Goal: Task Accomplishment & Management: Use online tool/utility

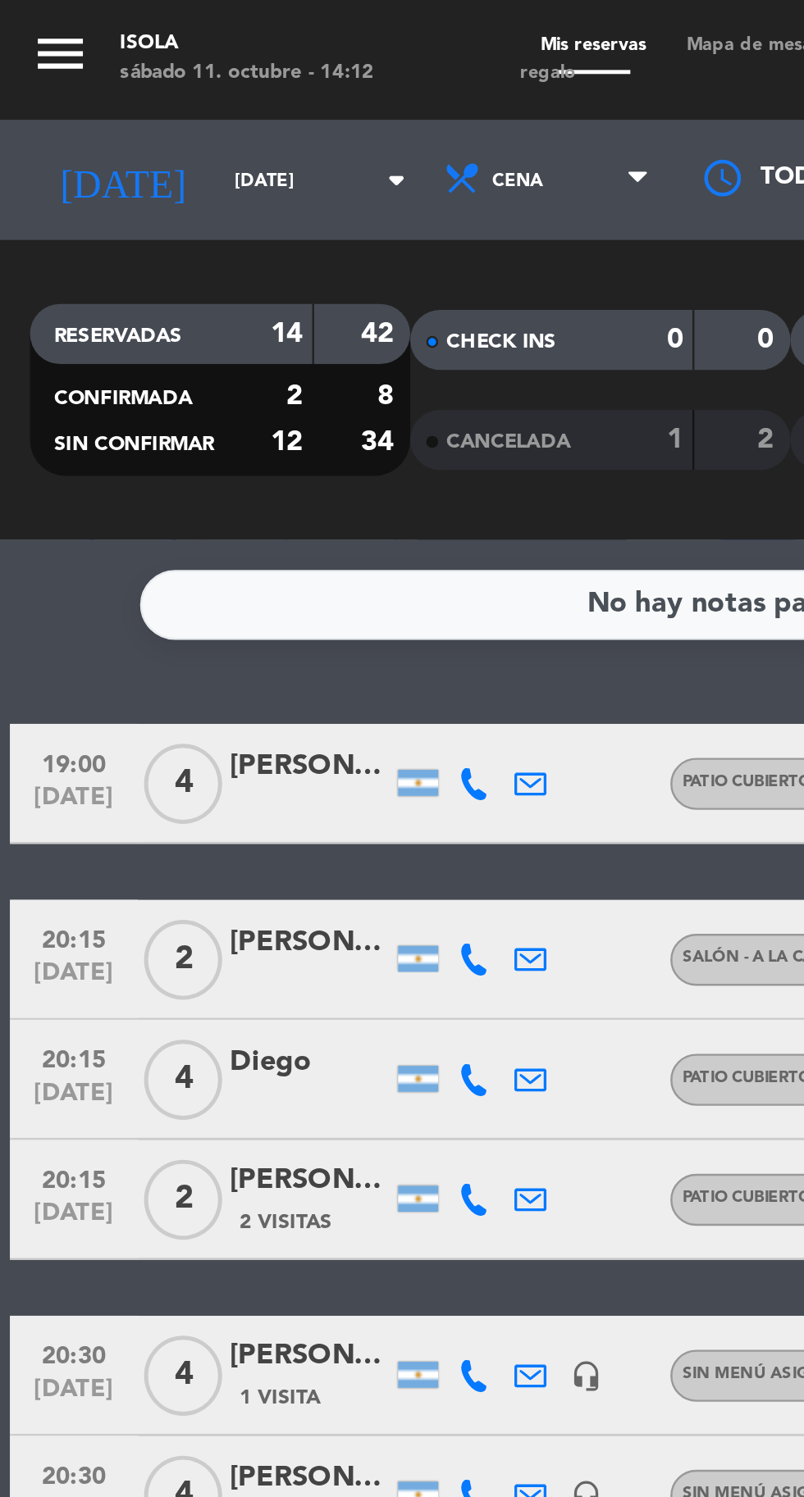
click at [303, 18] on span "Mapa de mesas" at bounding box center [308, 18] width 71 height 7
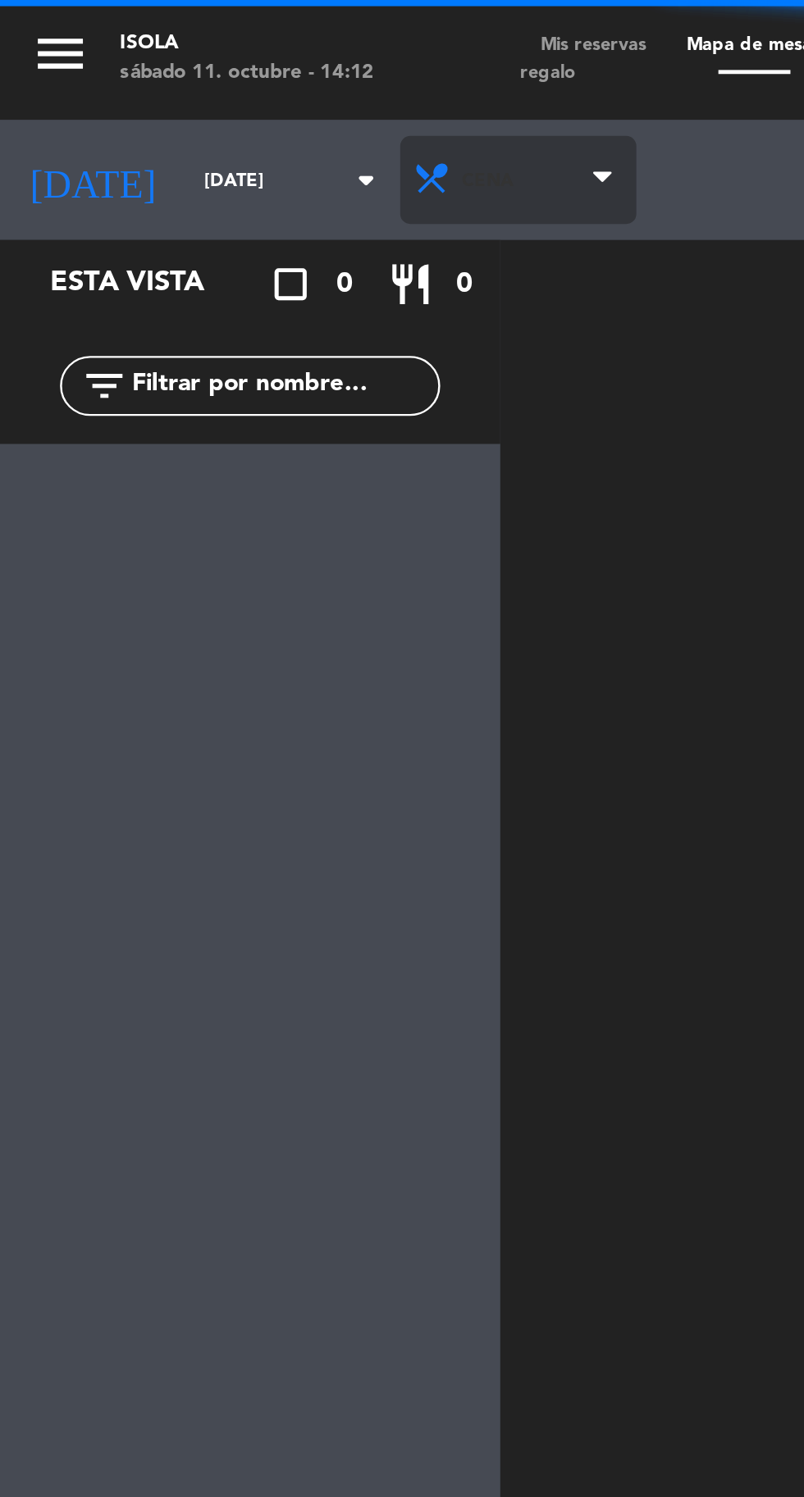
click at [189, 72] on span "Cena" at bounding box center [212, 74] width 97 height 36
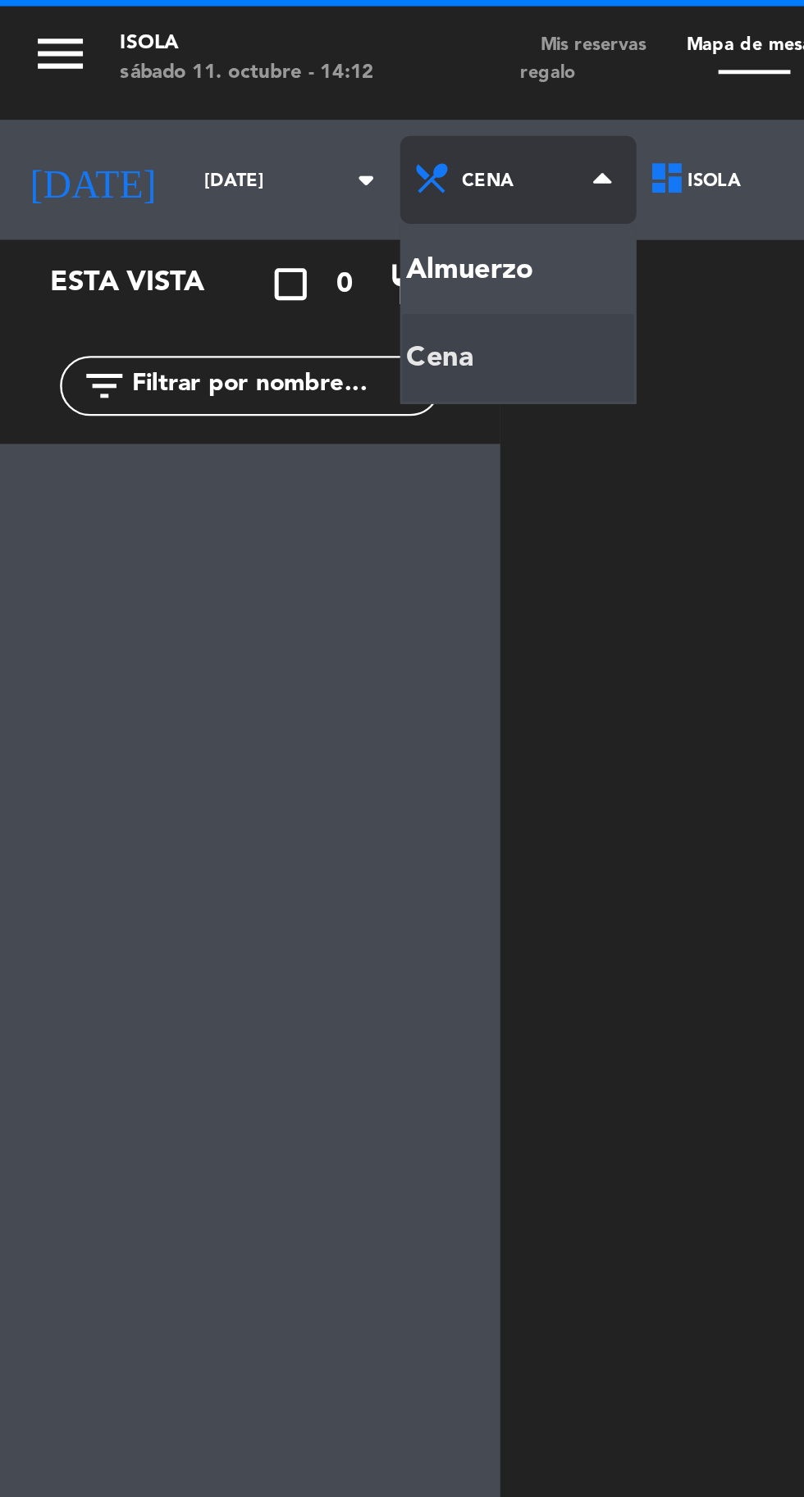
click at [195, 107] on ng-component "menu [PERSON_NAME][DATE] 11. octubre - 14:12 Mis reservas Mapa de mesas Disponi…" at bounding box center [402, 747] width 804 height 1494
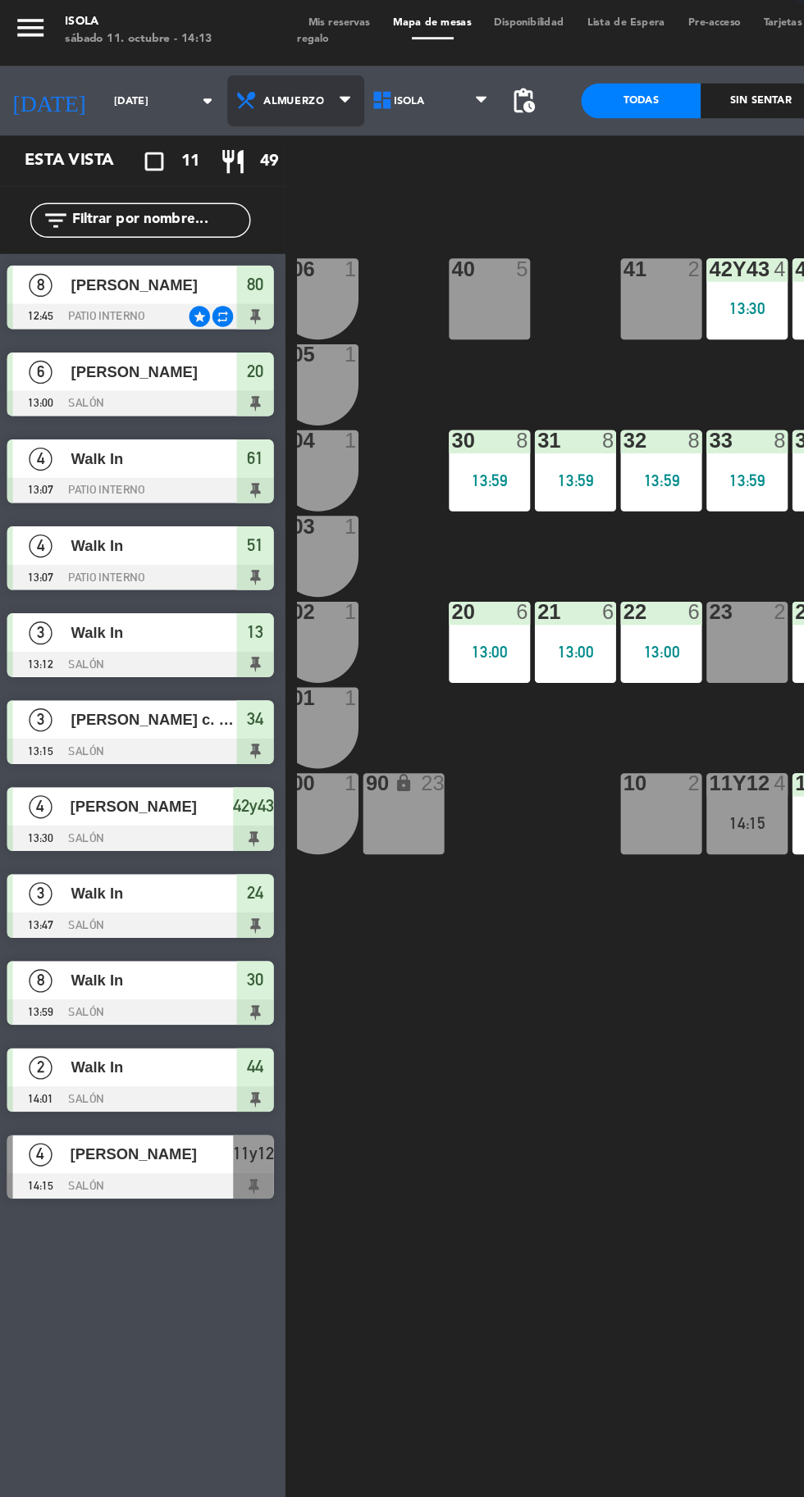
scroll to position [0, 28]
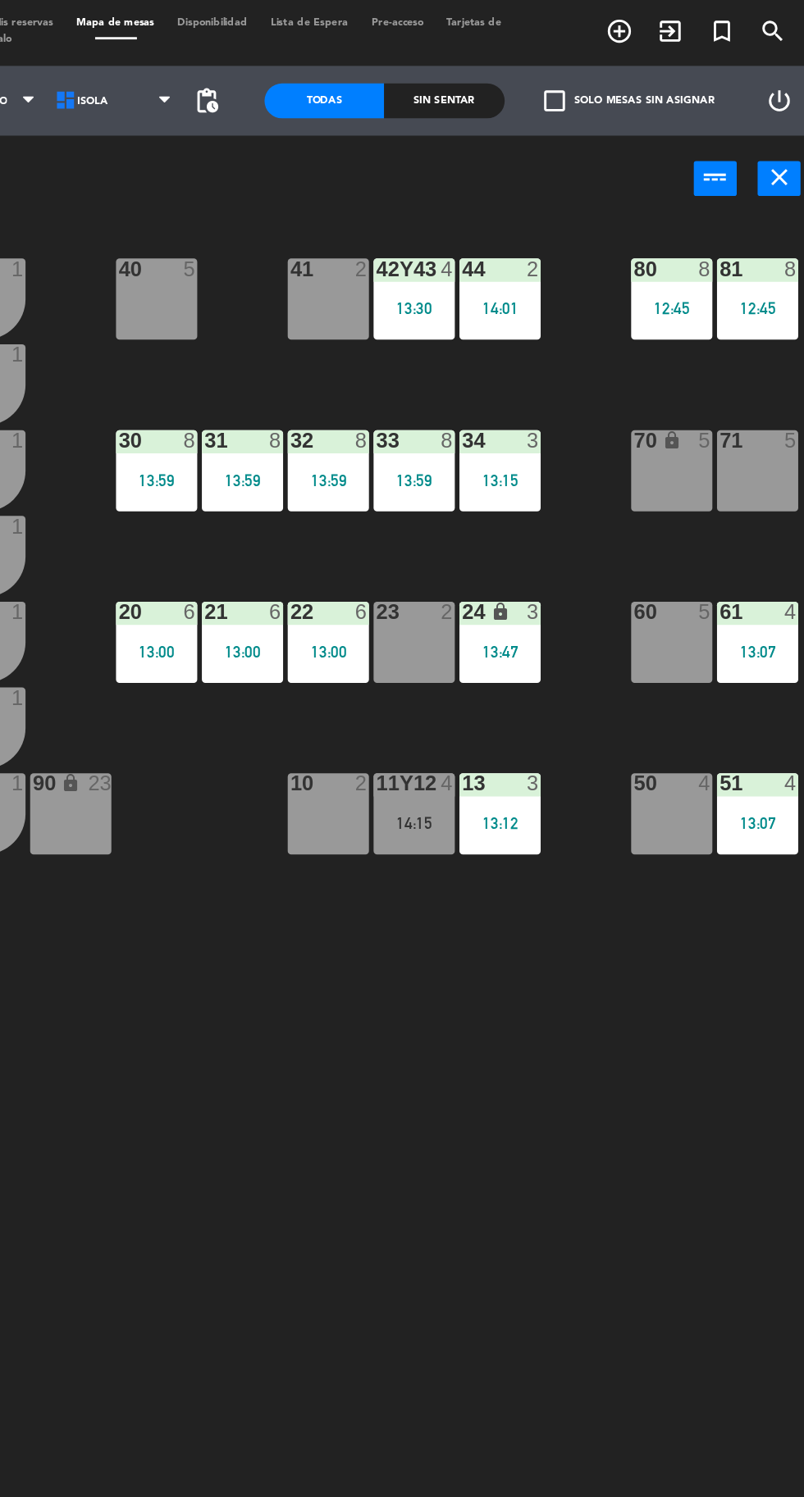
click at [585, 216] on div "14:01" at bounding box center [580, 220] width 57 height 11
